Goal: Information Seeking & Learning: Learn about a topic

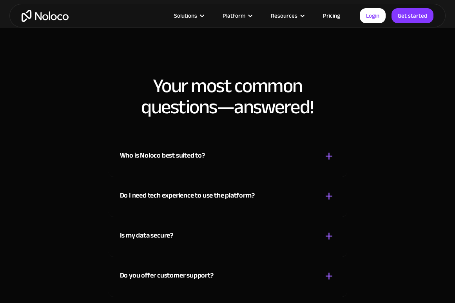
scroll to position [8133, 0]
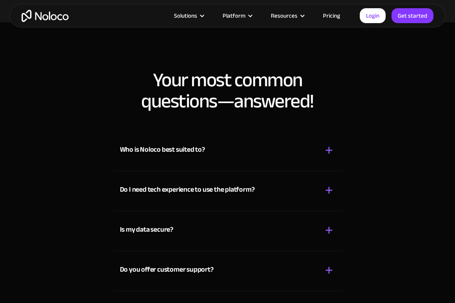
click at [329, 143] on div "+" at bounding box center [329, 150] width 8 height 14
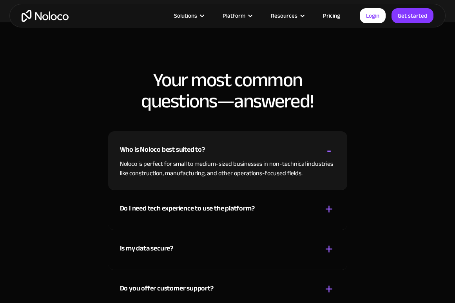
click at [329, 143] on div "-" at bounding box center [329, 150] width 5 height 14
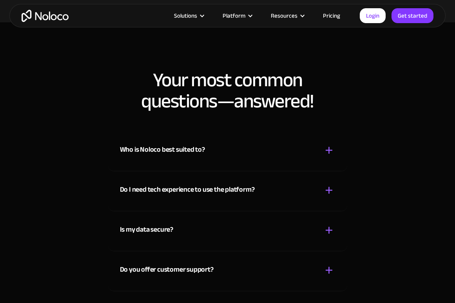
click at [329, 183] on div "+" at bounding box center [329, 190] width 8 height 14
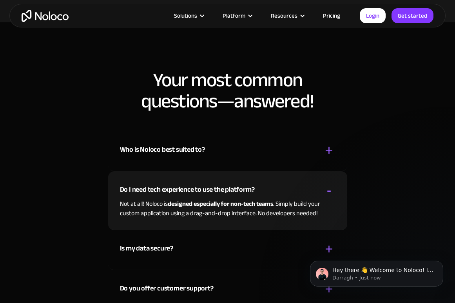
scroll to position [0, 0]
click at [329, 183] on div "-" at bounding box center [329, 190] width 5 height 14
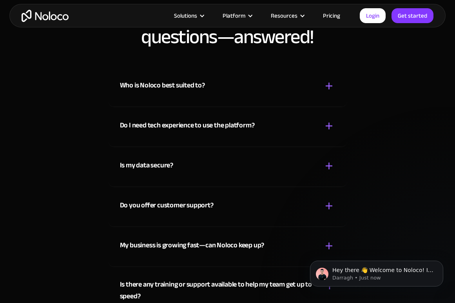
scroll to position [8198, 0]
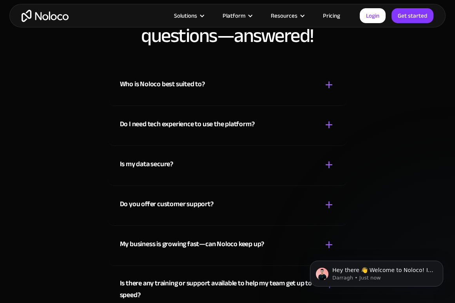
click at [327, 158] on div "+" at bounding box center [329, 165] width 8 height 14
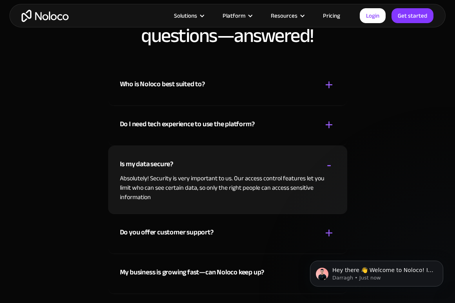
click at [329, 158] on div "-" at bounding box center [329, 165] width 5 height 14
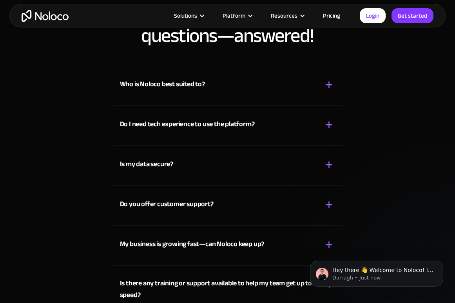
click at [328, 198] on div "+" at bounding box center [329, 205] width 8 height 14
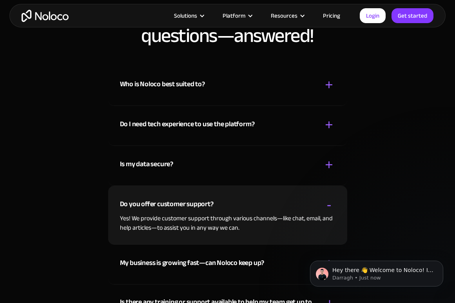
click at [329, 198] on div "-" at bounding box center [329, 205] width 5 height 14
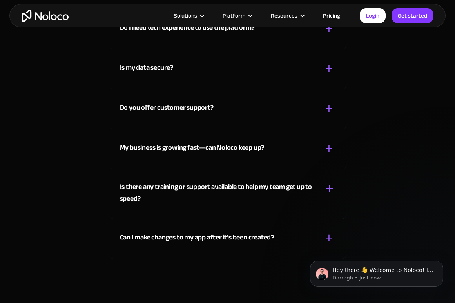
scroll to position [8295, 0]
click at [330, 142] on div "+" at bounding box center [329, 149] width 8 height 14
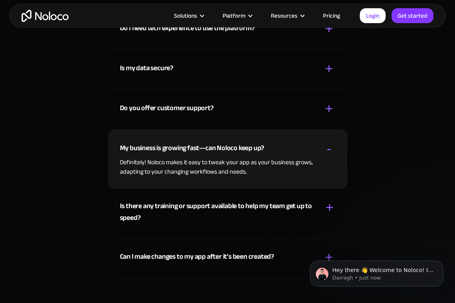
click at [330, 142] on div "-" at bounding box center [329, 149] width 5 height 14
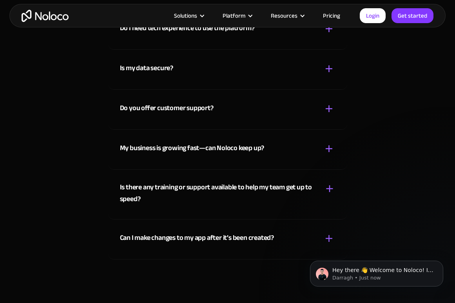
click at [329, 182] on div "+" at bounding box center [330, 189] width 8 height 14
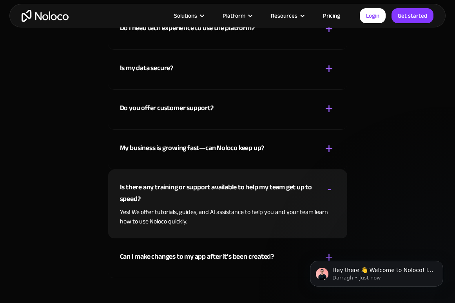
click at [329, 182] on div "-" at bounding box center [329, 189] width 5 height 14
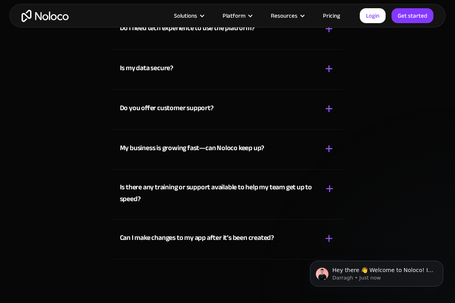
click at [331, 231] on div "+" at bounding box center [329, 238] width 8 height 14
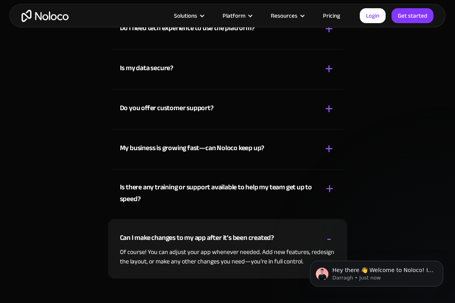
click at [331, 231] on div "-" at bounding box center [329, 238] width 5 height 14
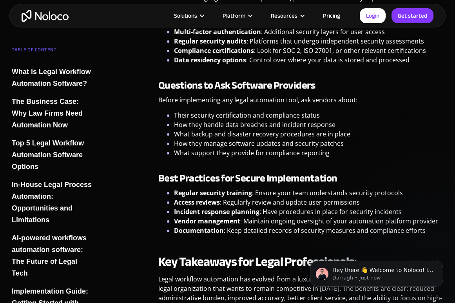
scroll to position [6433, 0]
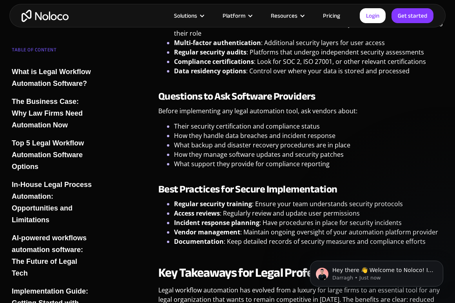
click at [71, 72] on div "What is Legal Workflow Automation Software?" at bounding box center [53, 78] width 83 height 24
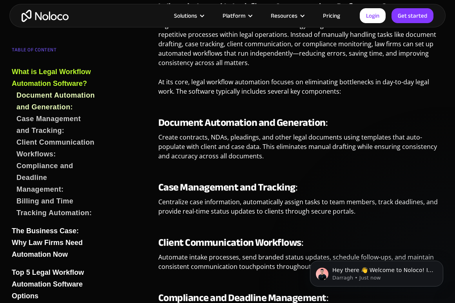
click at [59, 75] on div "What is Legal Workflow Automation Software?" at bounding box center [53, 78] width 83 height 24
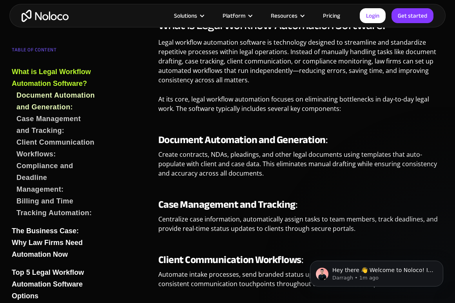
scroll to position [554, 0]
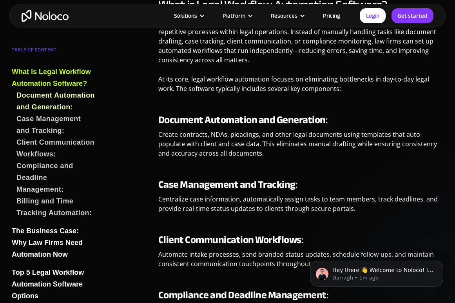
click at [68, 280] on div "Top 5 Legal Workflow Automation Software Options" at bounding box center [53, 284] width 83 height 35
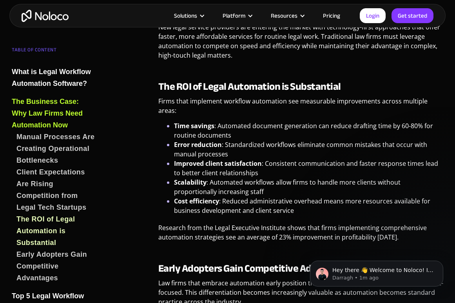
scroll to position [1348, 0]
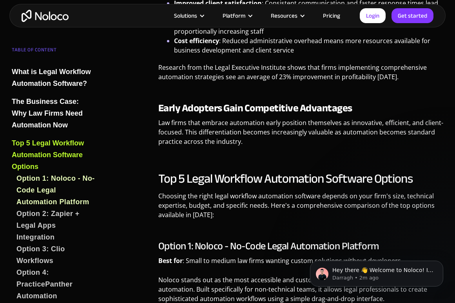
click at [49, 16] on img "home" at bounding box center [45, 16] width 47 height 12
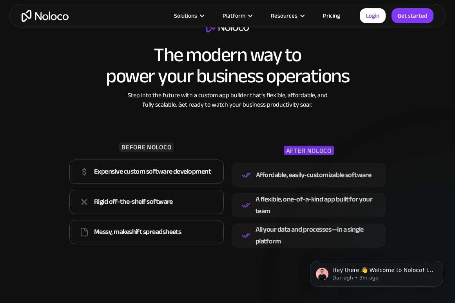
scroll to position [1048, 0]
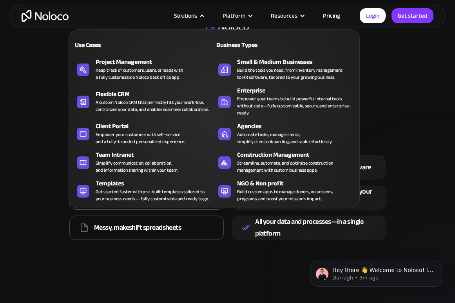
click at [202, 15] on div "Solutions" at bounding box center [188, 16] width 49 height 10
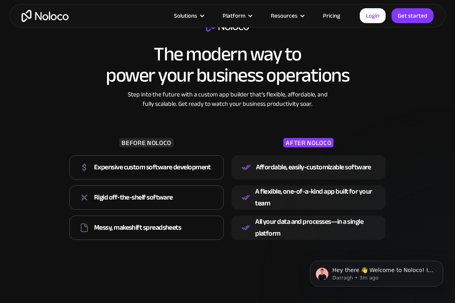
click at [202, 16] on div at bounding box center [202, 16] width 6 height 6
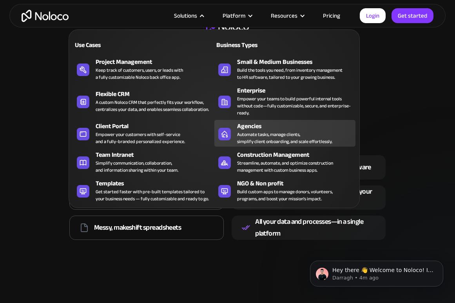
click at [251, 137] on div "Automate tasks, manage clients, simplify client onboarding, and scale effortles…" at bounding box center [284, 138] width 95 height 14
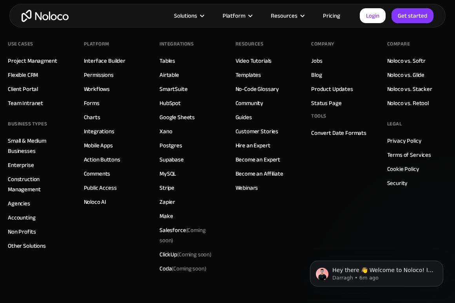
scroll to position [3742, 0]
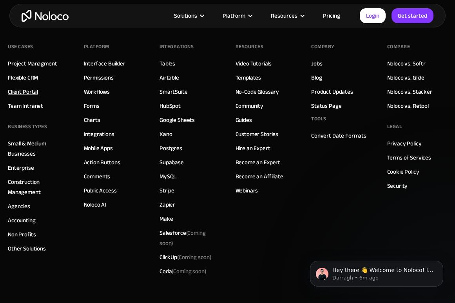
click at [27, 94] on link "Client Portal" at bounding box center [23, 92] width 30 height 10
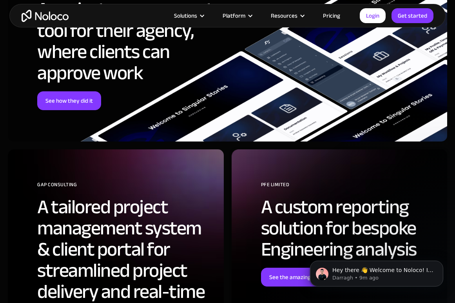
scroll to position [2290, 0]
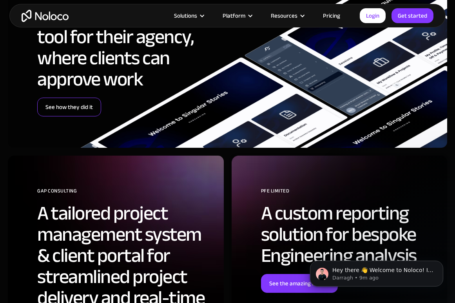
click at [68, 107] on link "See how they did it" at bounding box center [69, 107] width 64 height 19
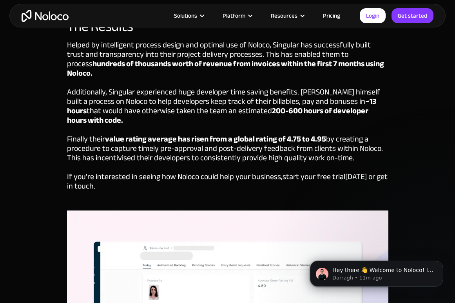
scroll to position [2107, 0]
click at [49, 146] on div "The Results Helped by intelligent process design and optimal use of Noloco, Sin…" at bounding box center [227, 241] width 455 height 460
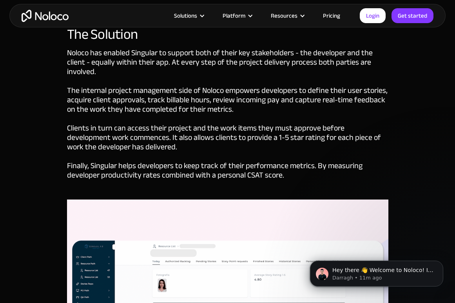
scroll to position [1426, 0]
